Goal: Information Seeking & Learning: Check status

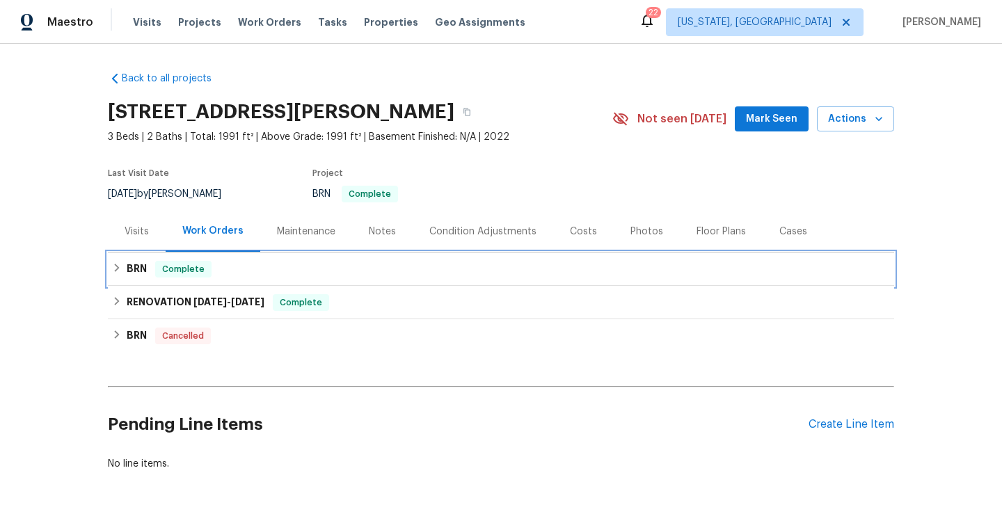
click at [202, 274] on span "Complete" at bounding box center [184, 269] width 54 height 14
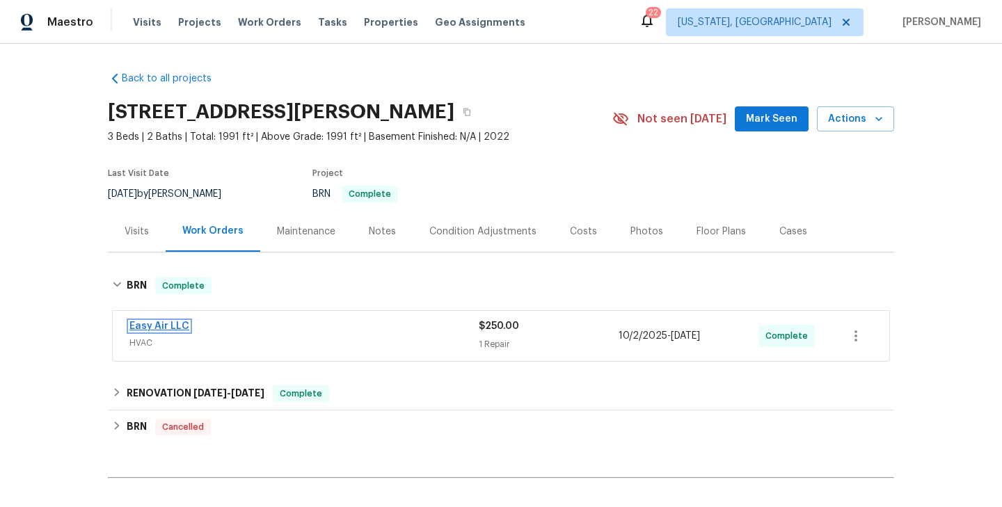
click at [177, 323] on link "Easy Air LLC" at bounding box center [159, 327] width 60 height 10
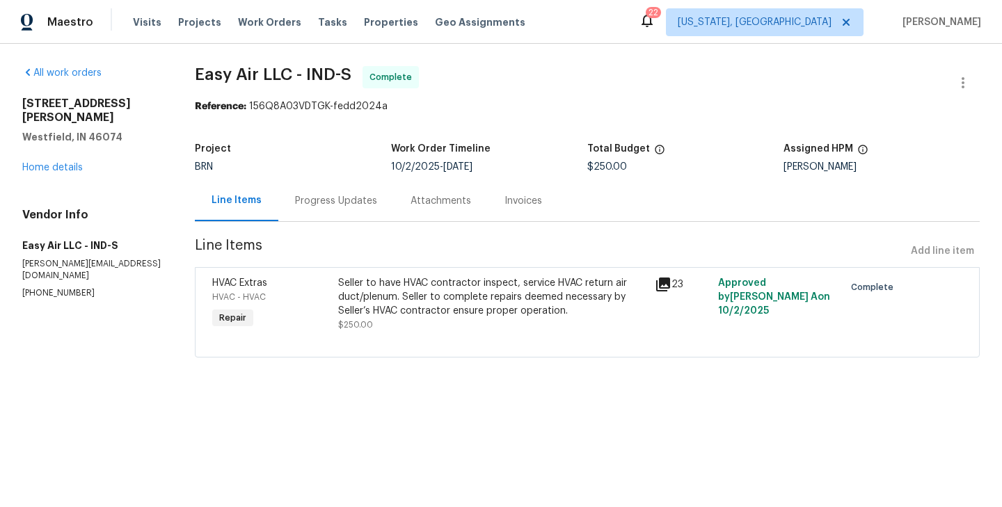
click at [326, 313] on div "HVAC Extras HVAC - HVAC Repair" at bounding box center [271, 304] width 127 height 64
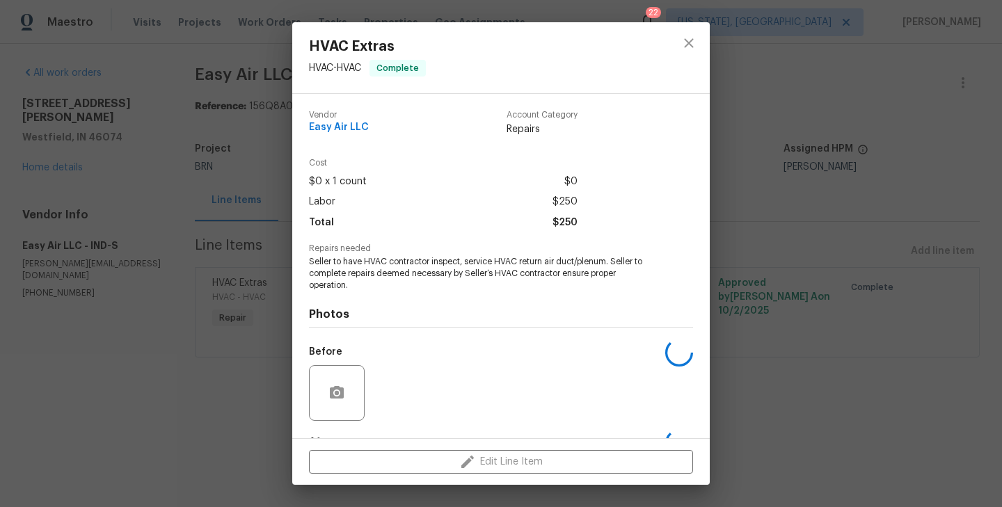
scroll to position [87, 0]
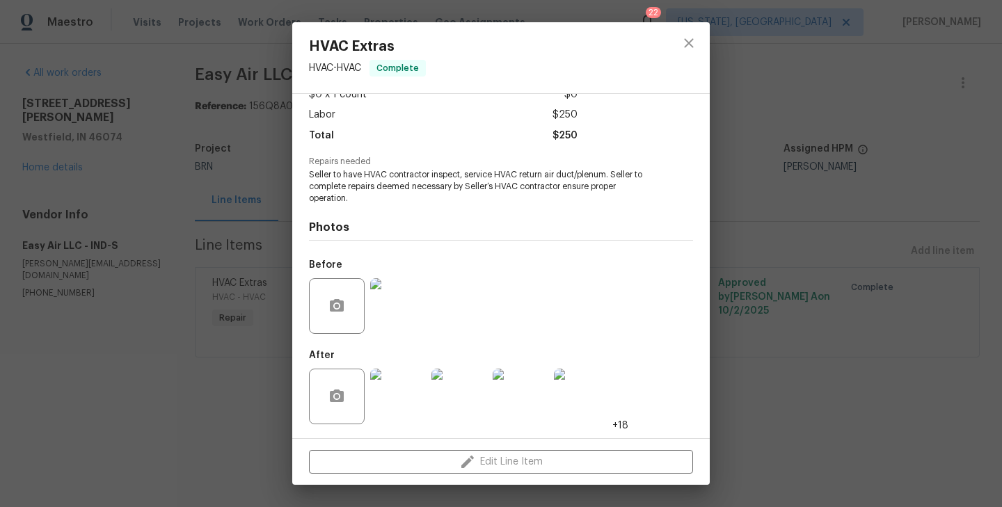
click at [398, 314] on img at bounding box center [398, 306] width 56 height 56
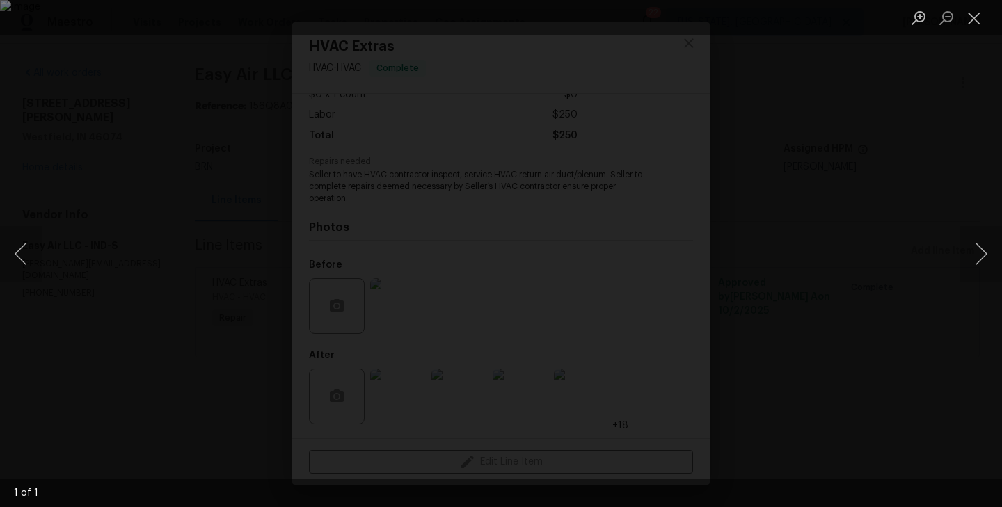
click at [116, 282] on div "Lightbox" at bounding box center [501, 253] width 1002 height 507
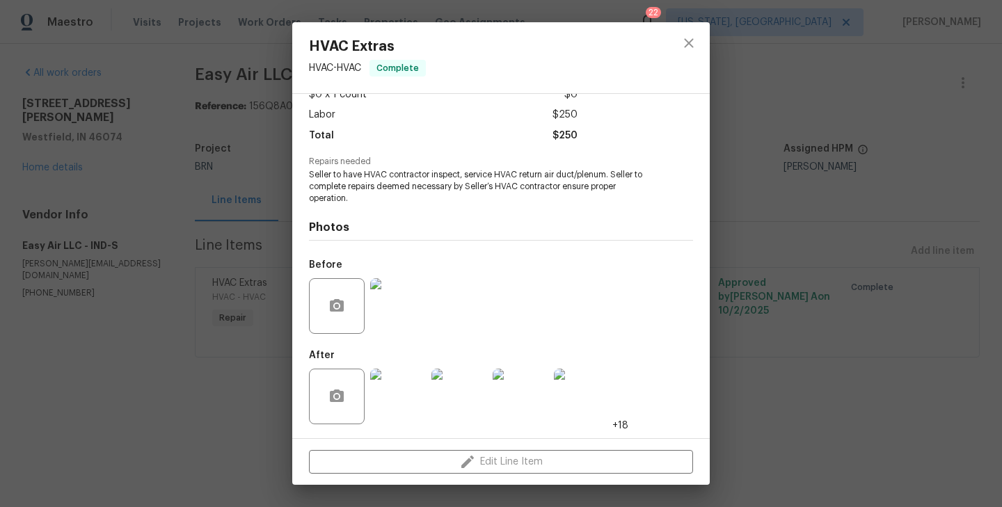
click at [420, 413] on img at bounding box center [398, 397] width 56 height 56
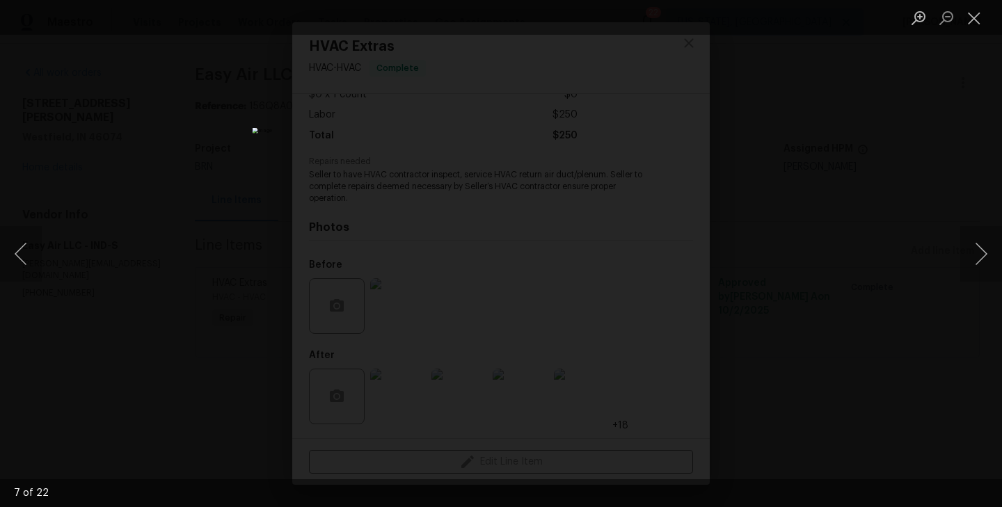
click at [247, 202] on div "Lightbox" at bounding box center [501, 253] width 1002 height 507
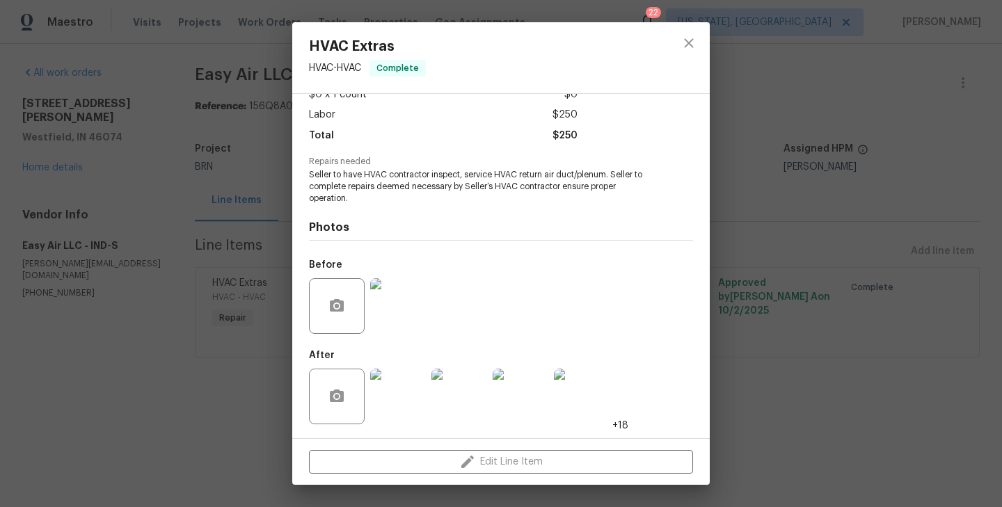
click at [225, 239] on div "HVAC Extras HVAC - HVAC Complete Vendor Easy Air LLC Account Category Repairs C…" at bounding box center [501, 253] width 1002 height 507
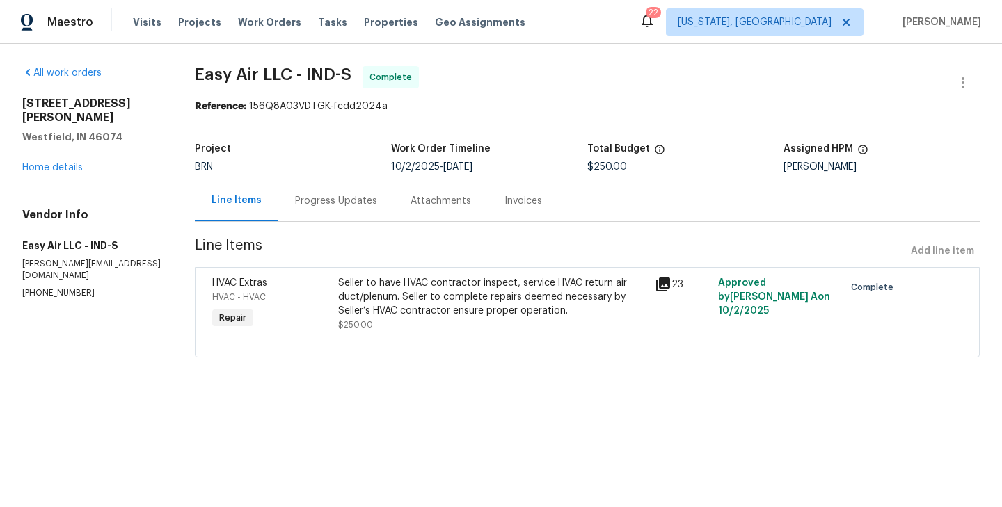
click at [325, 210] on div "Progress Updates" at bounding box center [336, 200] width 116 height 41
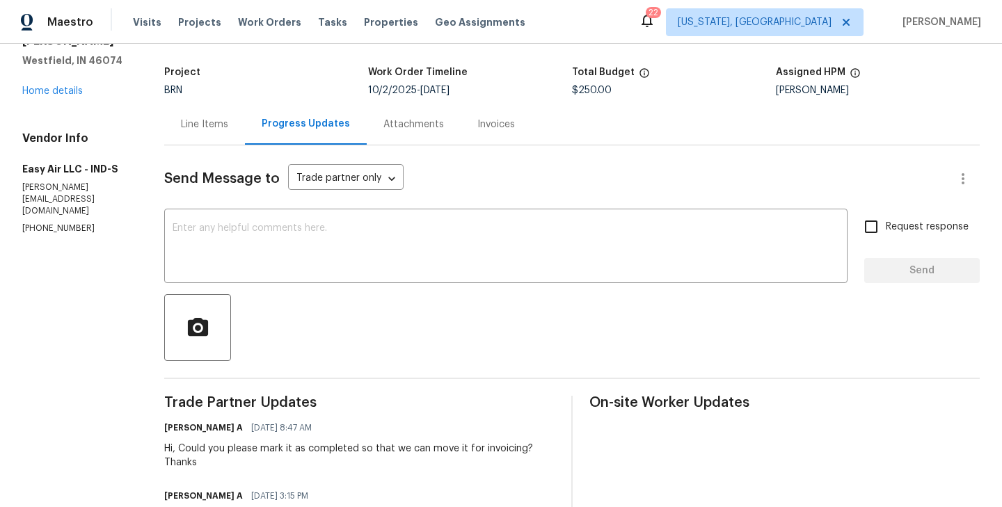
scroll to position [69, 0]
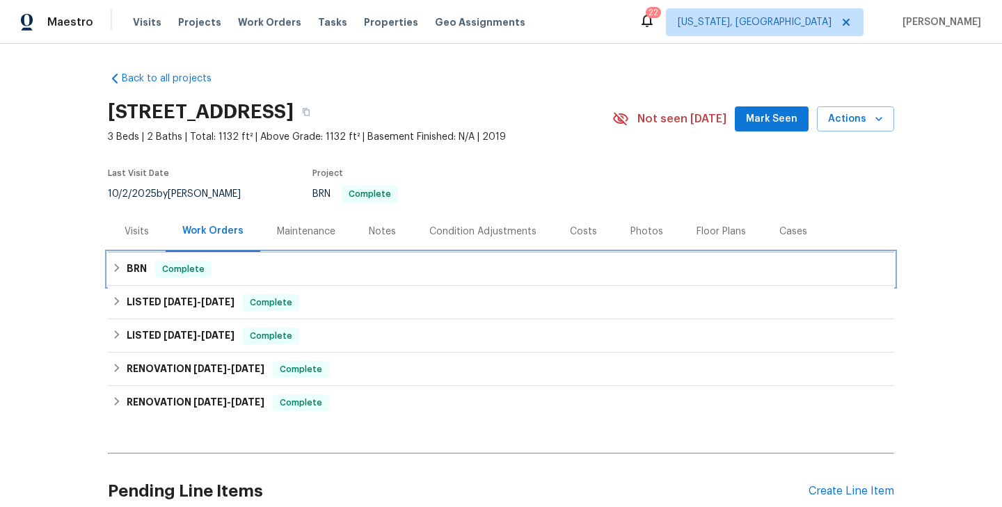
click at [259, 269] on div "BRN Complete" at bounding box center [501, 269] width 778 height 17
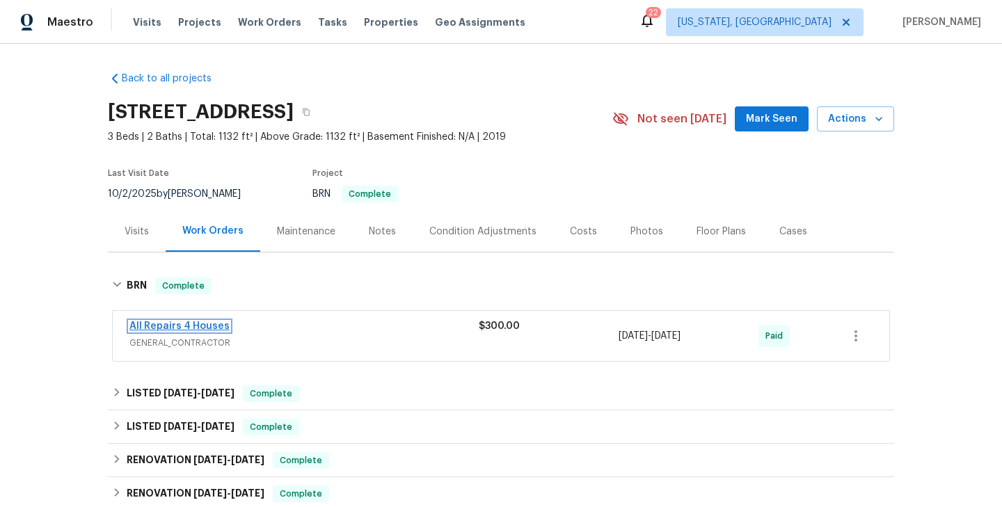
click at [200, 326] on link "All Repairs 4 Houses" at bounding box center [179, 327] width 100 height 10
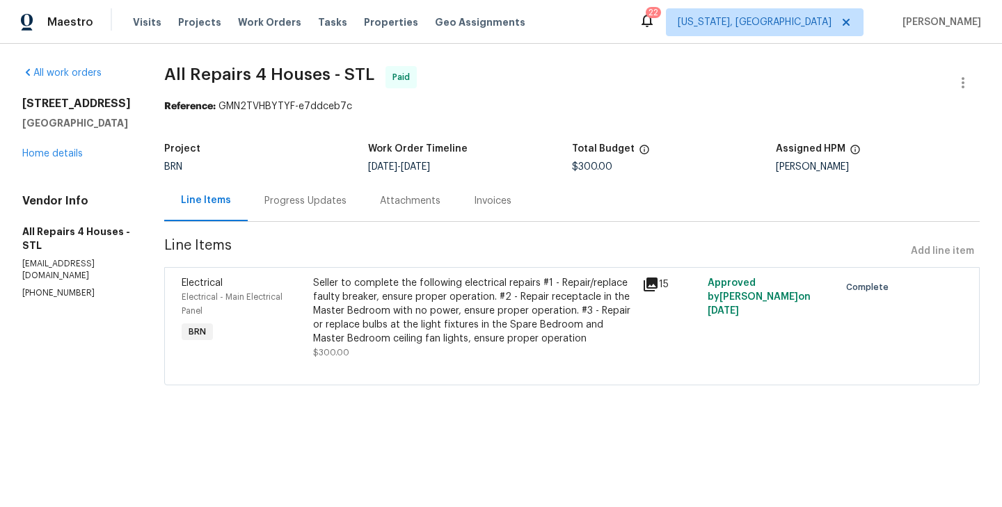
click at [327, 194] on div "Progress Updates" at bounding box center [305, 201] width 82 height 14
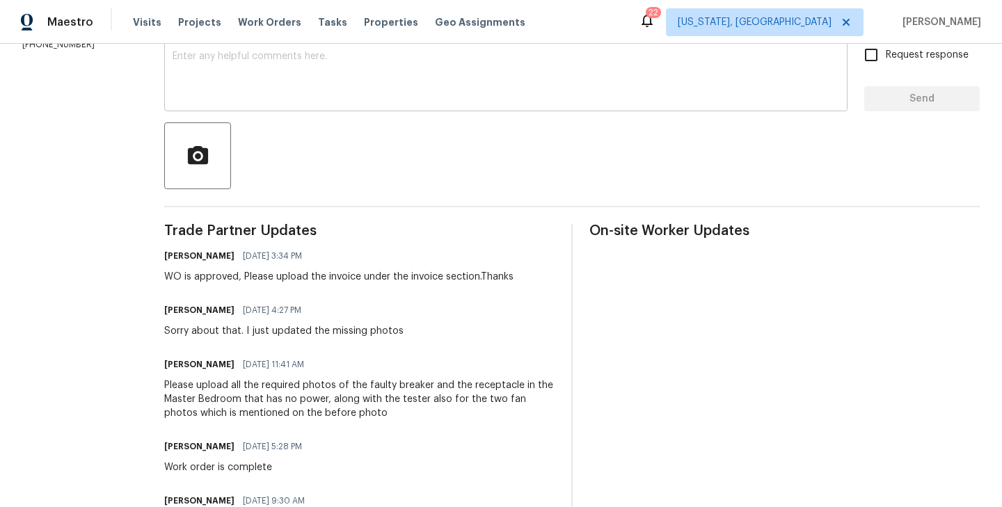
scroll to position [250, 0]
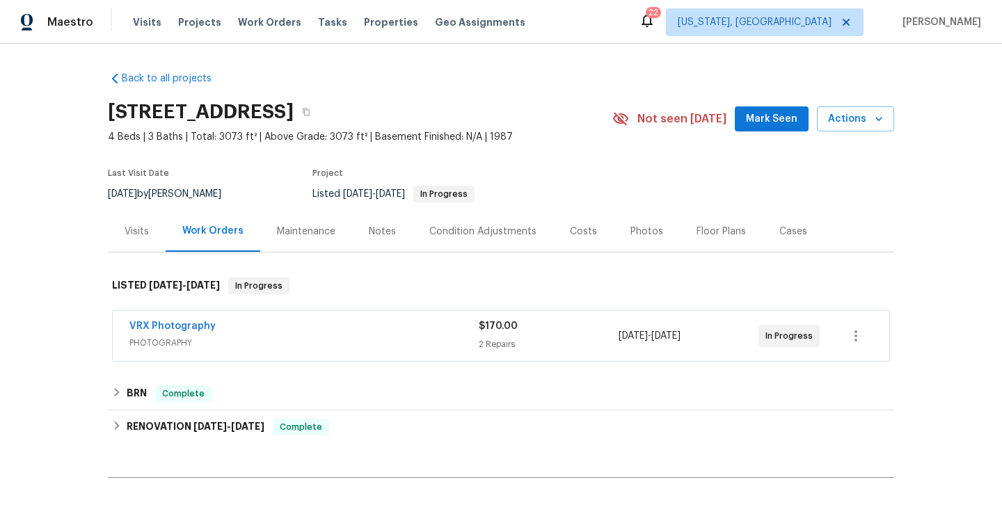
scroll to position [129, 0]
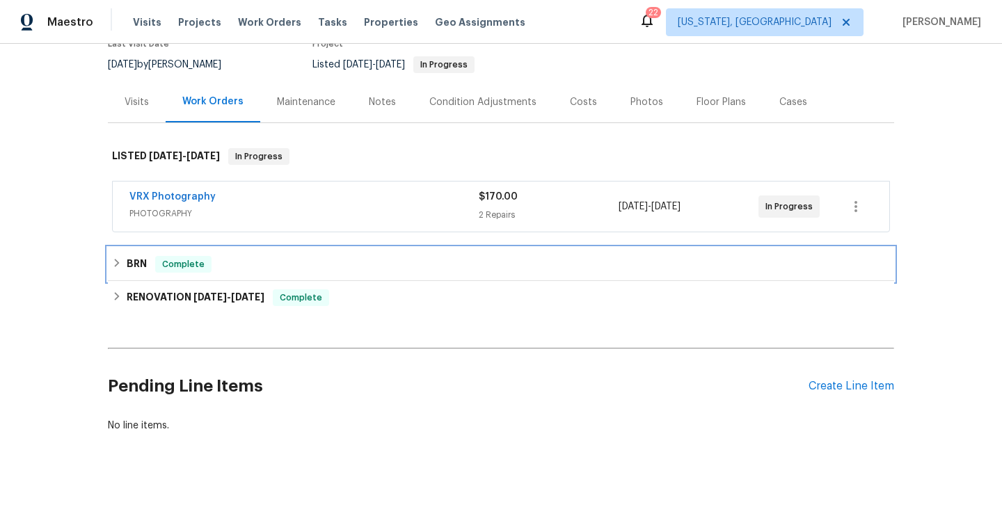
click at [258, 273] on div "BRN Complete" at bounding box center [501, 264] width 786 height 33
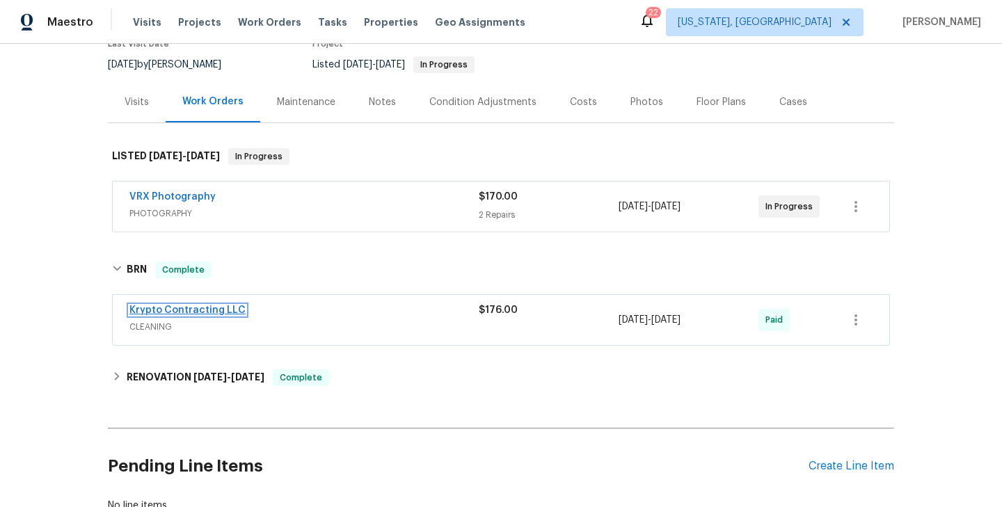
click at [214, 310] on link "Krypto Contracting LLC" at bounding box center [187, 311] width 116 height 10
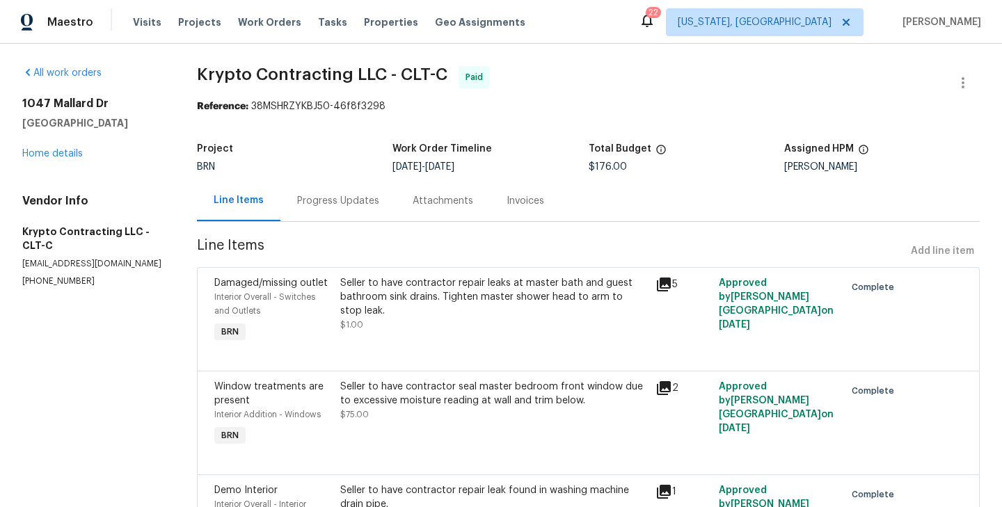
click at [337, 207] on div "Progress Updates" at bounding box center [338, 201] width 82 height 14
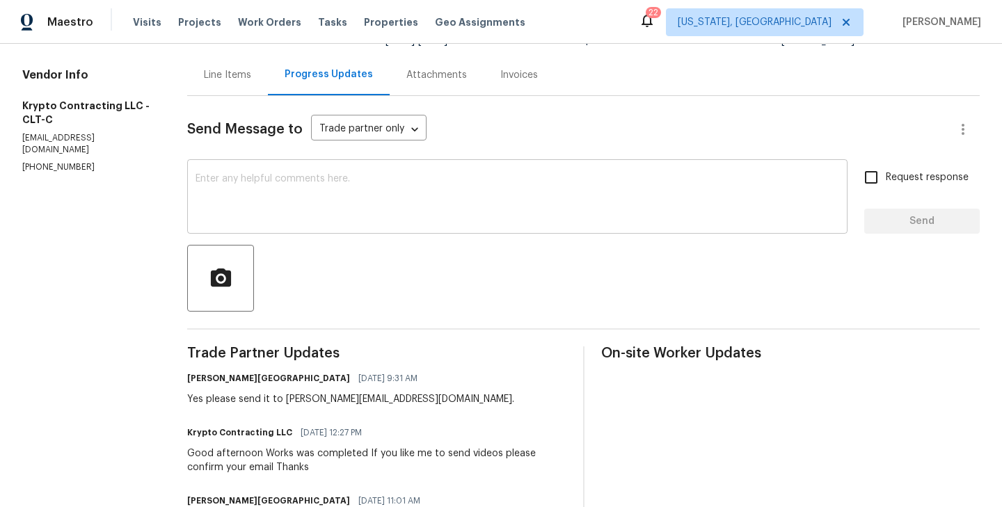
scroll to position [10, 0]
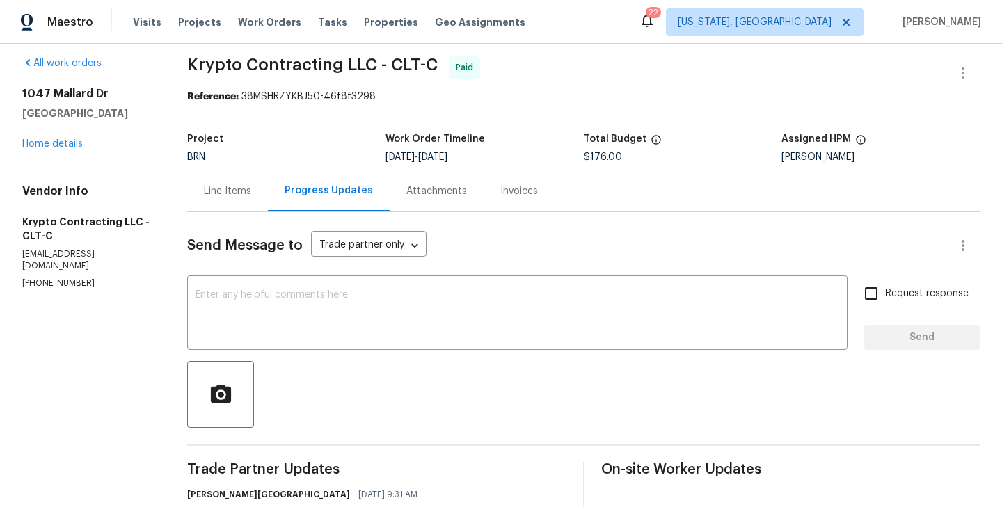
click at [236, 180] on div "Line Items" at bounding box center [227, 191] width 81 height 41
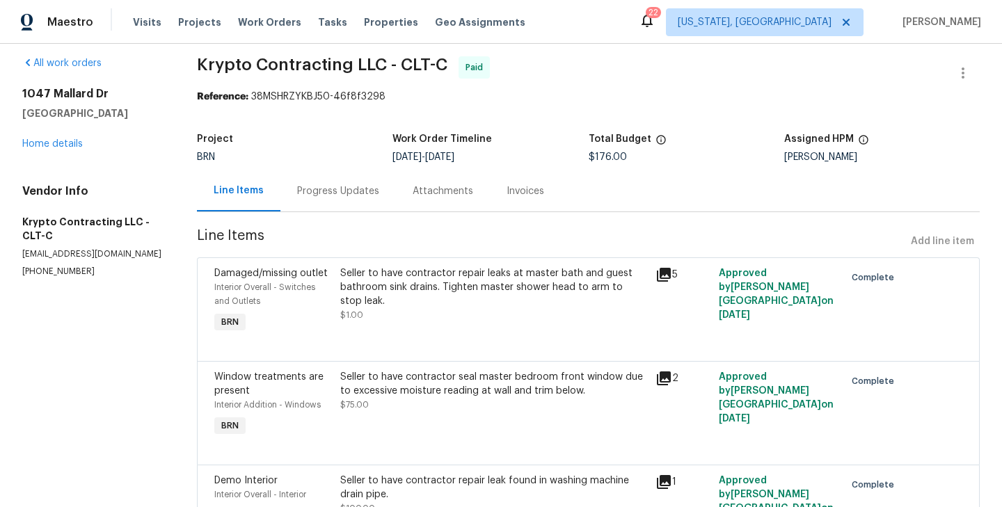
scroll to position [98, 0]
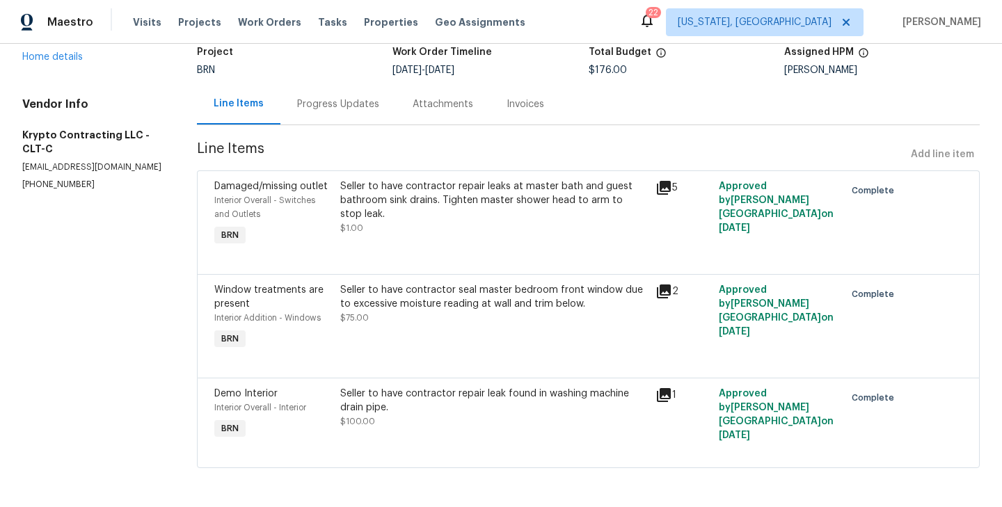
click at [338, 111] on div "Progress Updates" at bounding box center [338, 104] width 116 height 41
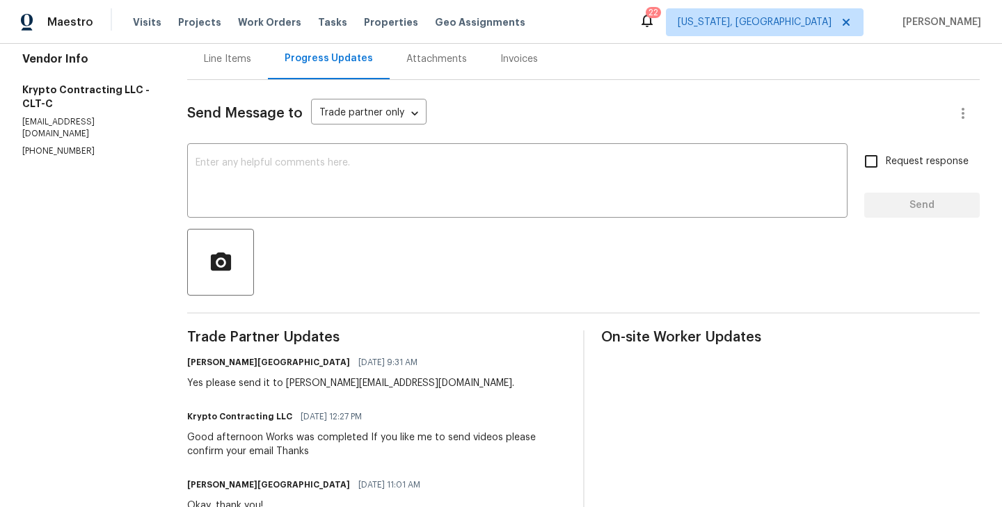
scroll to position [144, 0]
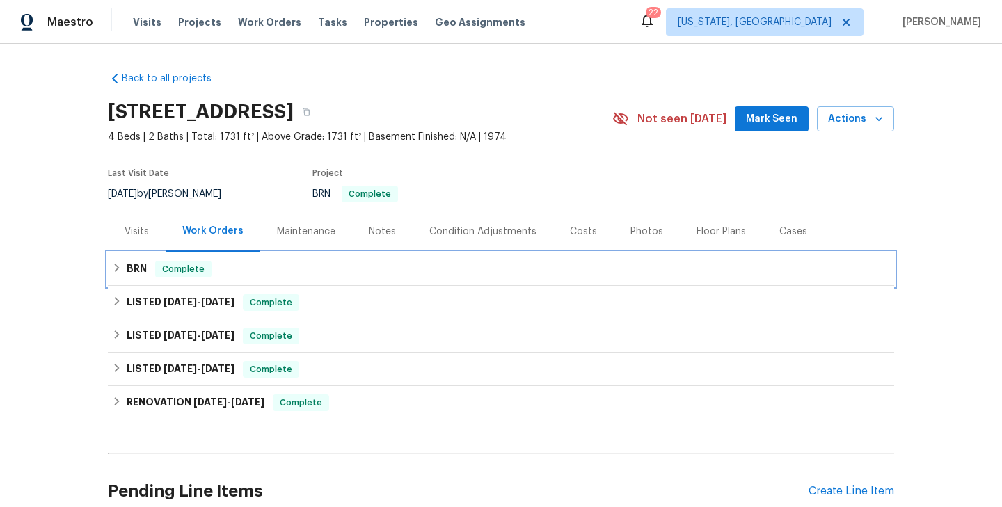
click at [248, 266] on div "BRN Complete" at bounding box center [501, 269] width 778 height 17
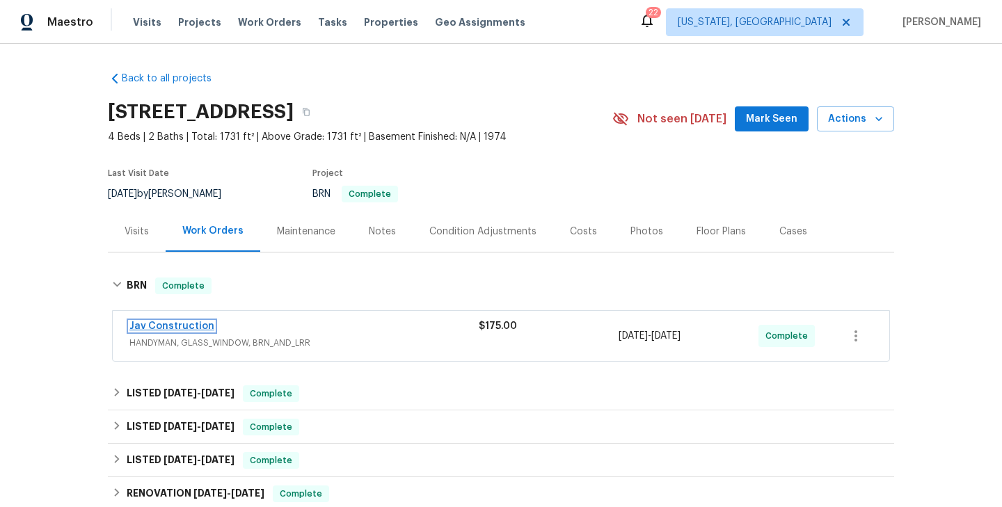
click at [182, 324] on link "Jav Construction" at bounding box center [171, 327] width 85 height 10
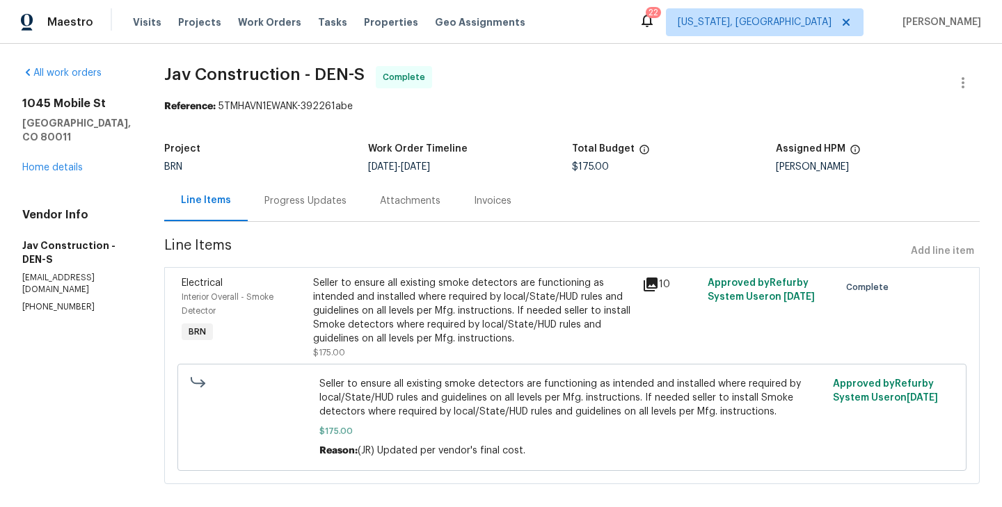
click at [264, 307] on div "Interior Overall - Smoke Detector" at bounding box center [243, 304] width 123 height 28
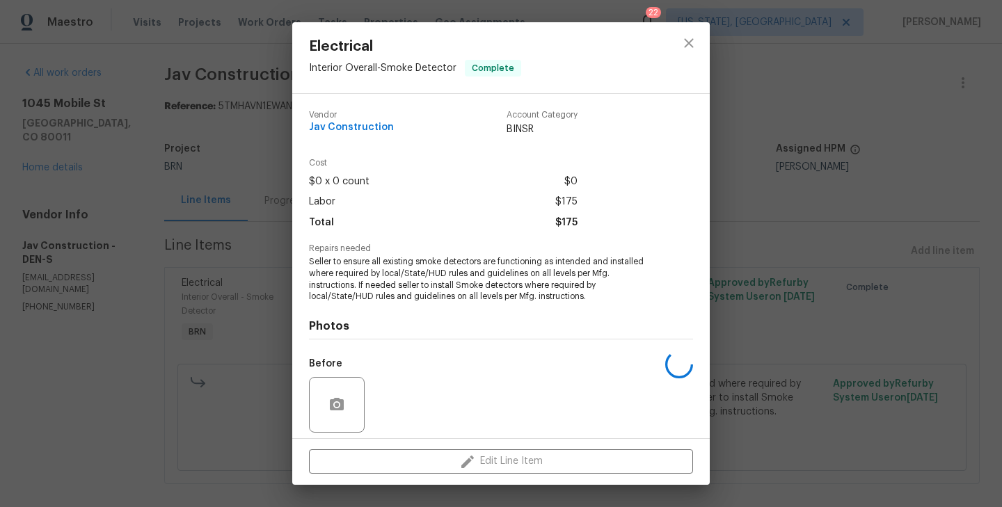
scroll to position [99, 0]
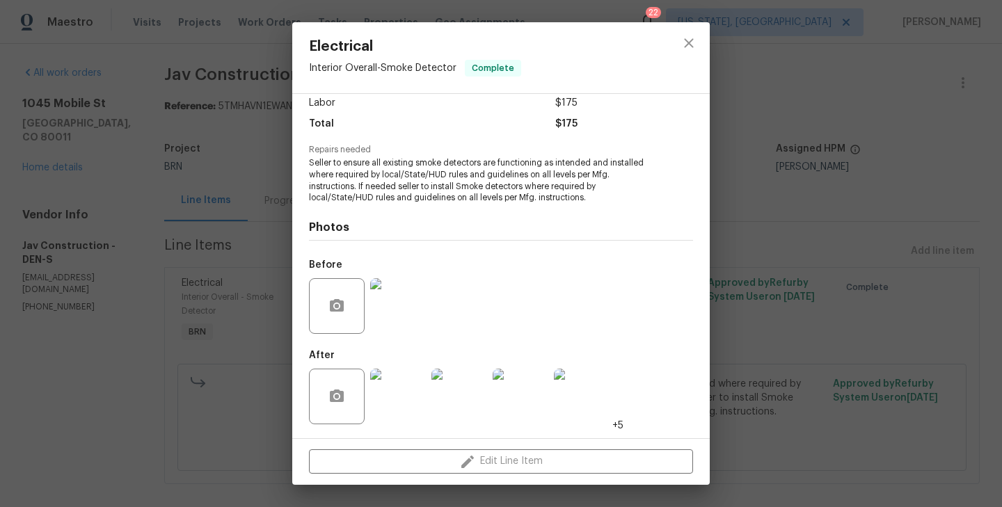
click at [176, 328] on div "Electrical Interior Overall - Smoke Detector Complete Vendor Jav Construction A…" at bounding box center [501, 253] width 1002 height 507
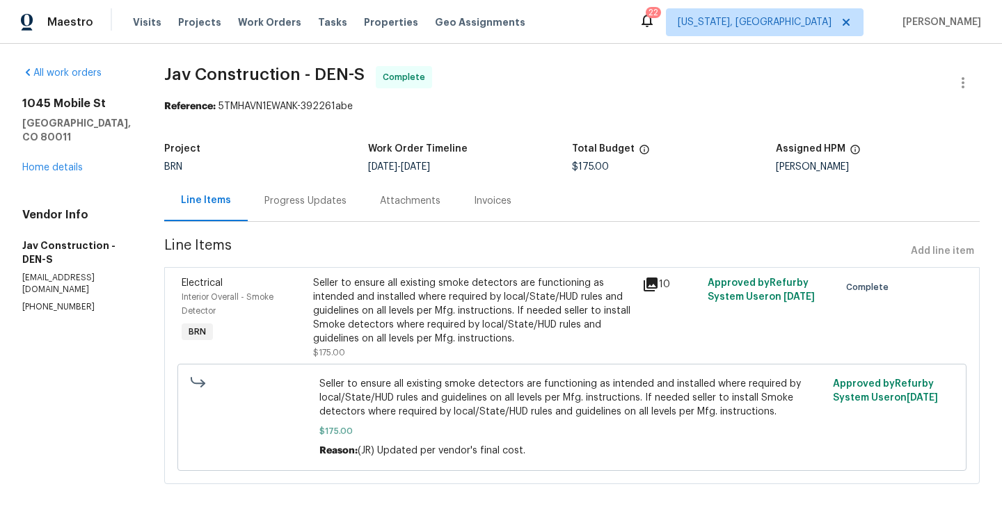
click at [307, 187] on div "Progress Updates" at bounding box center [306, 200] width 116 height 41
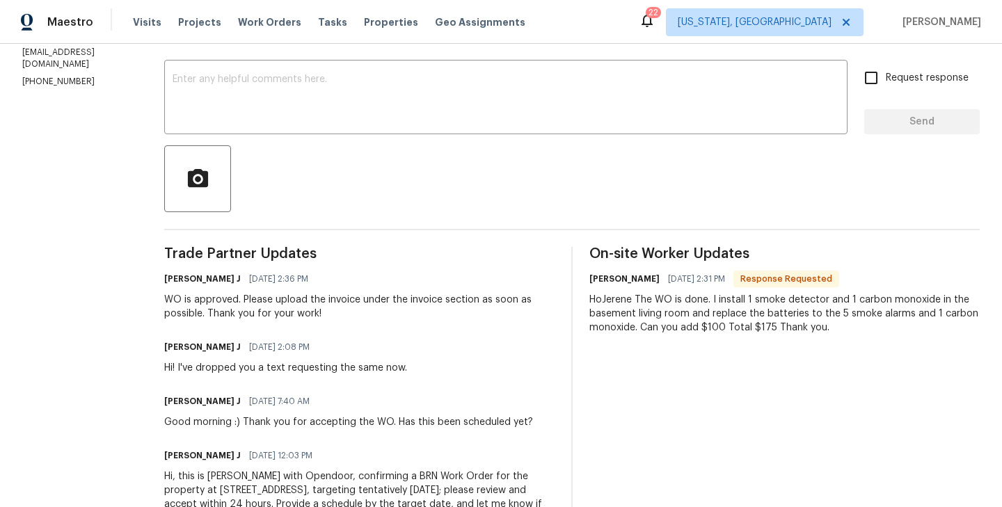
scroll to position [296, 0]
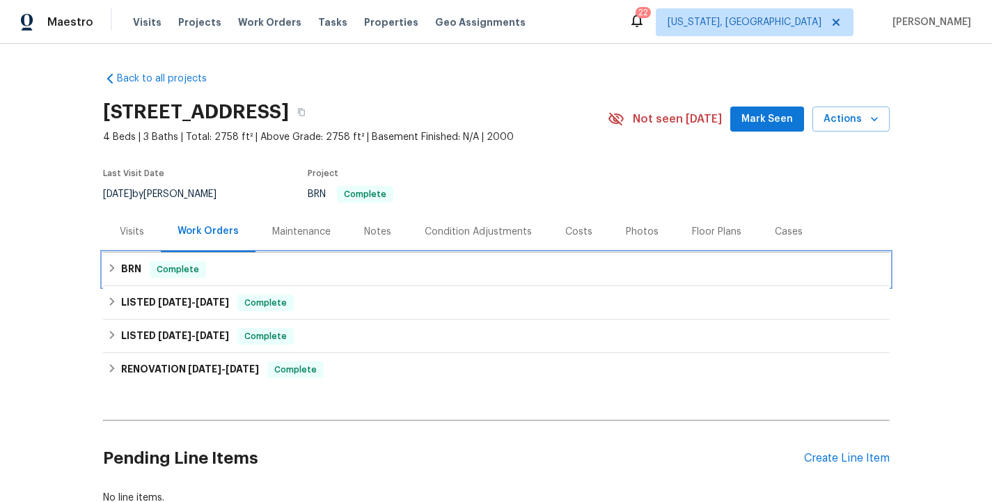
click at [245, 268] on div "BRN Complete" at bounding box center [496, 269] width 778 height 17
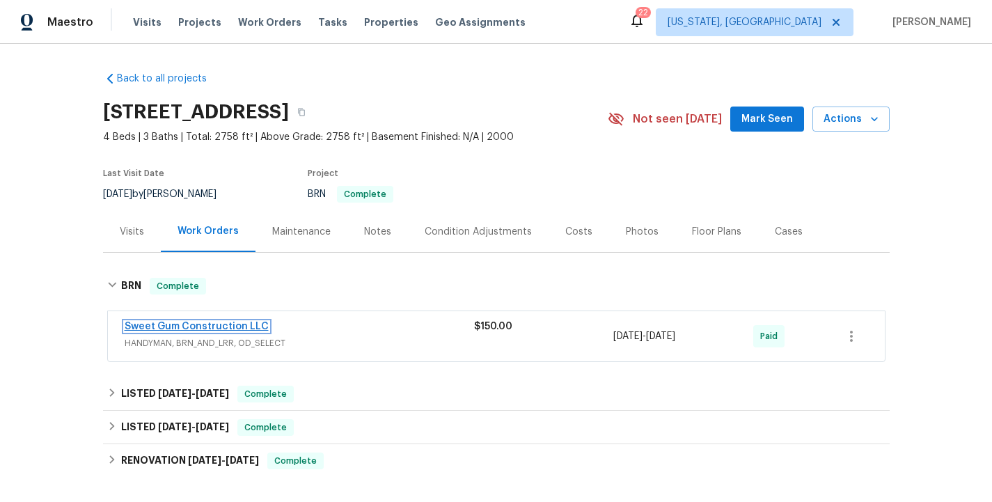
click at [187, 330] on link "Sweet Gum Construction LLC" at bounding box center [197, 327] width 144 height 10
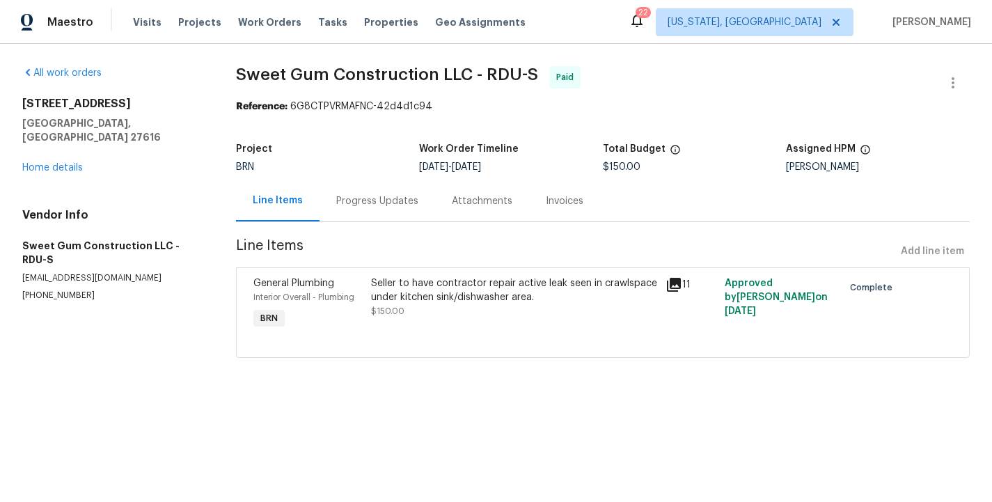
click at [374, 285] on div "Seller to have contractor repair active leak seen in crawlspace under kitchen s…" at bounding box center [514, 290] width 287 height 28
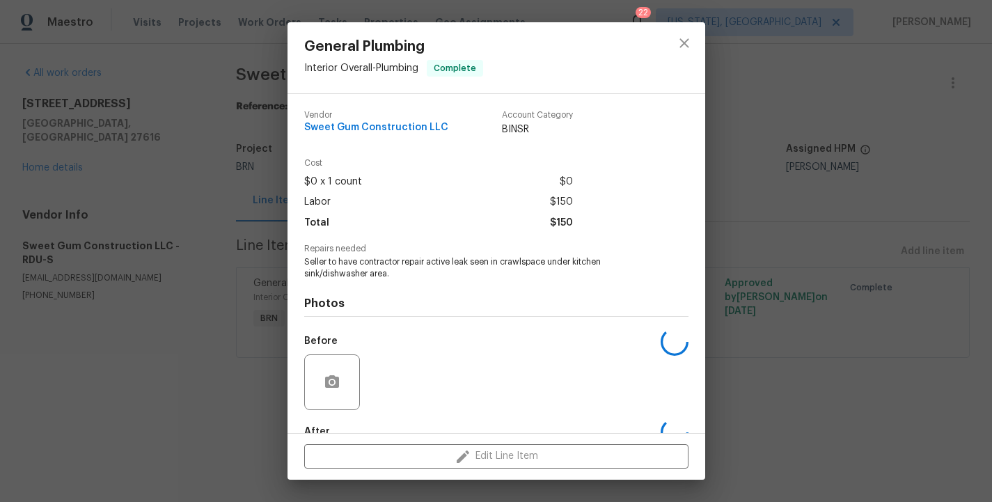
scroll to position [81, 0]
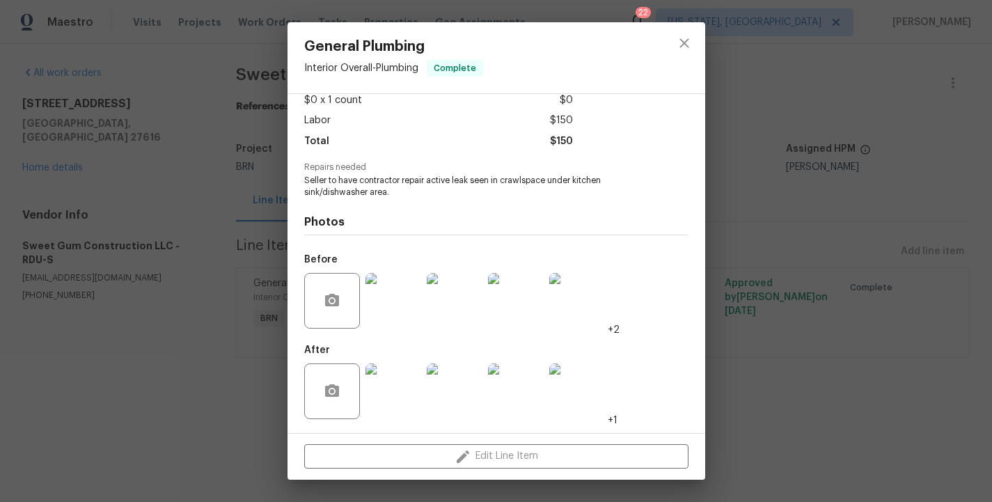
click at [259, 351] on div "General Plumbing Interior Overall - Plumbing Complete Vendor Sweet Gum Construc…" at bounding box center [496, 251] width 992 height 502
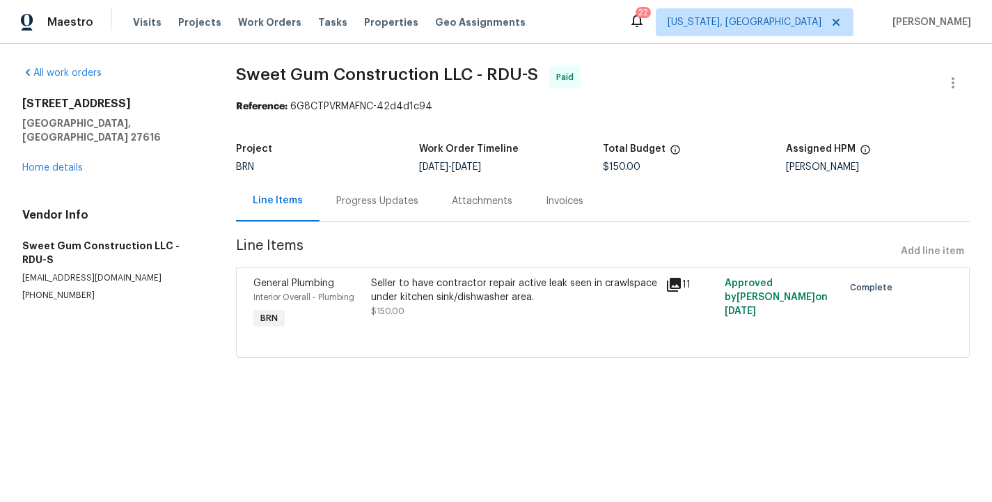
click at [381, 188] on div "Progress Updates" at bounding box center [377, 200] width 116 height 41
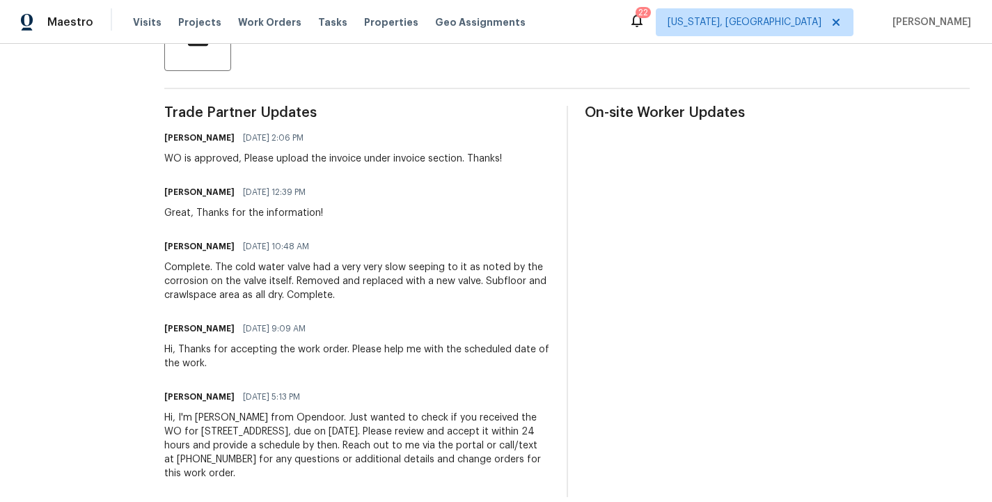
scroll to position [367, 0]
